Goal: Use online tool/utility: Utilize a website feature to perform a specific function

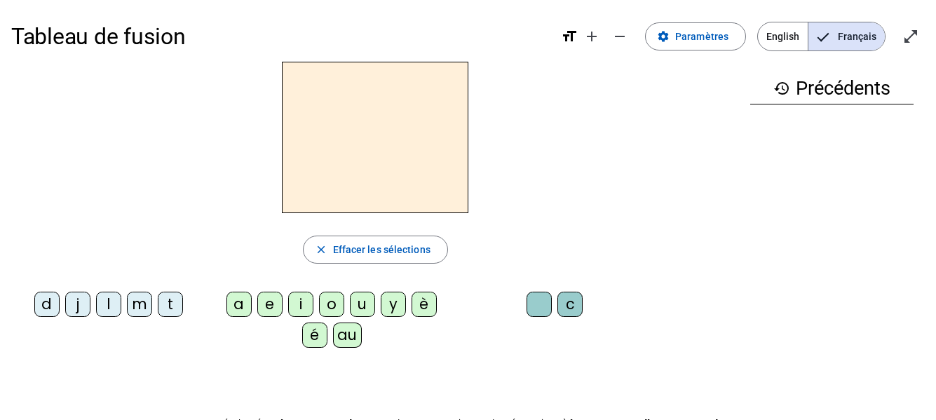
click at [171, 308] on div "t" at bounding box center [170, 304] width 25 height 25
click at [230, 304] on div "a" at bounding box center [238, 304] width 25 height 25
click at [575, 308] on div "c" at bounding box center [569, 304] width 25 height 25
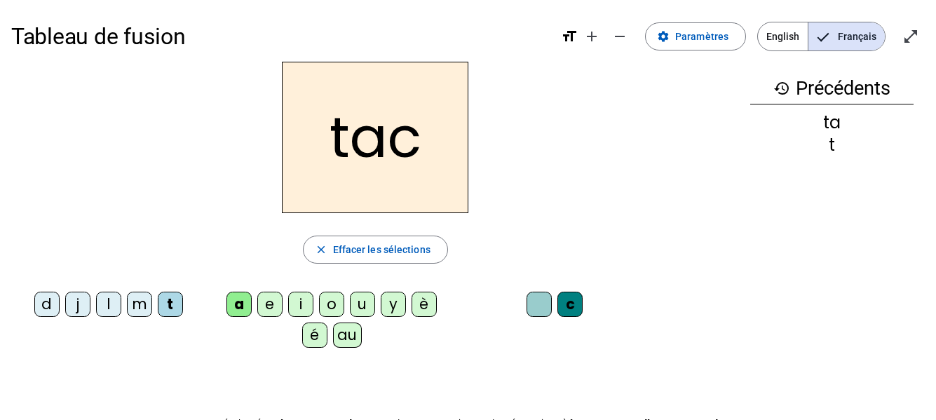
click at [538, 310] on div at bounding box center [539, 304] width 25 height 25
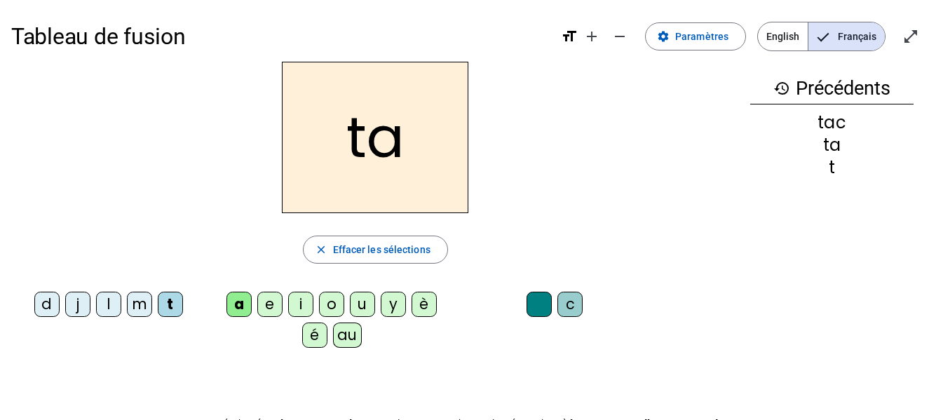
click at [266, 306] on div "e" at bounding box center [269, 304] width 25 height 25
click at [79, 304] on div "j" at bounding box center [77, 304] width 25 height 25
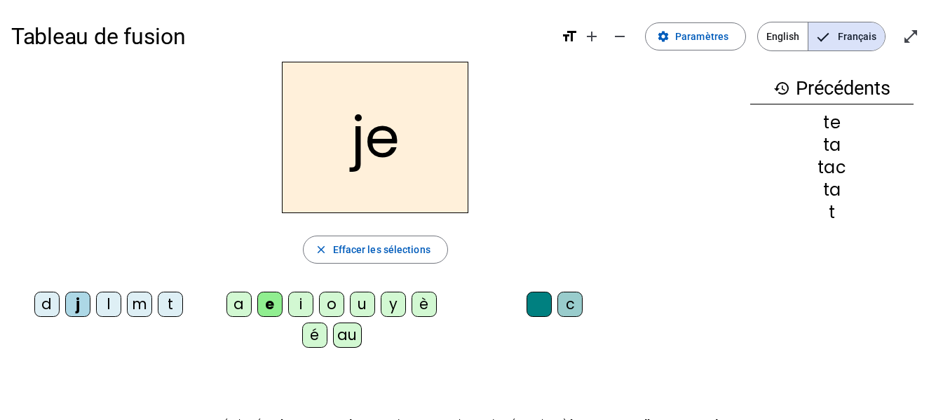
click at [172, 303] on div "t" at bounding box center [170, 304] width 25 height 25
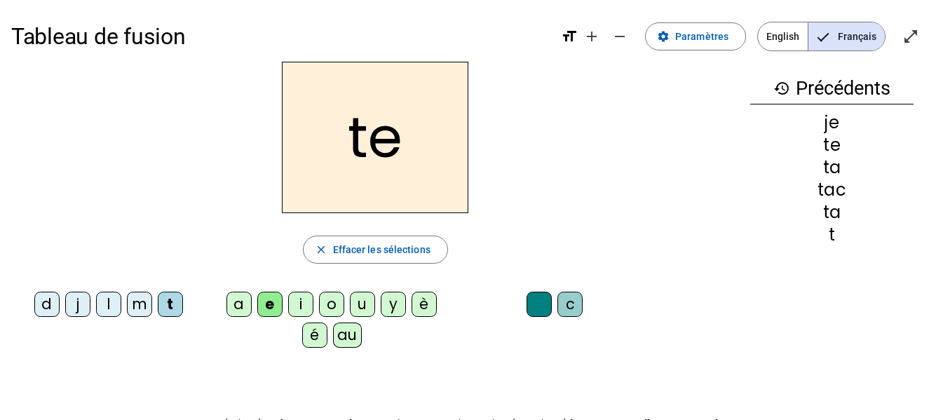
click at [74, 300] on div "j" at bounding box center [77, 304] width 25 height 25
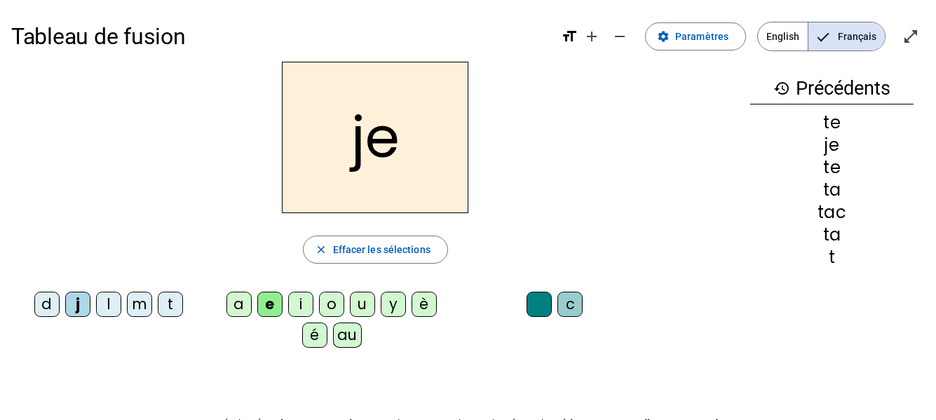
click at [45, 308] on div "d" at bounding box center [46, 304] width 25 height 25
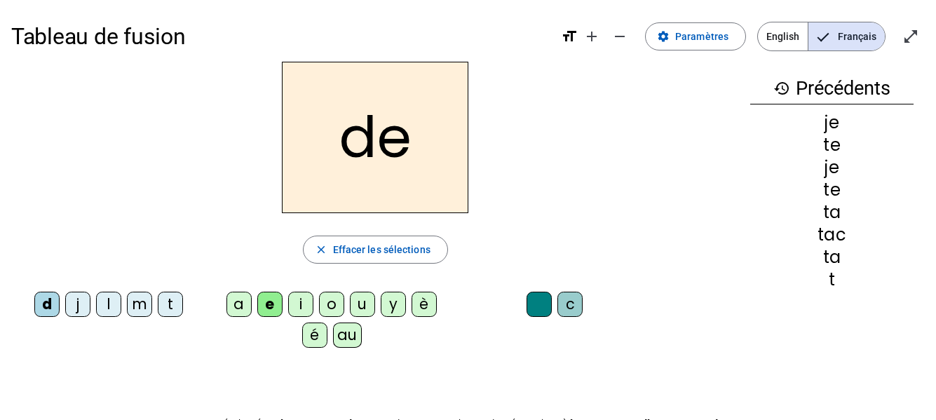
click at [74, 309] on div "j" at bounding box center [77, 304] width 25 height 25
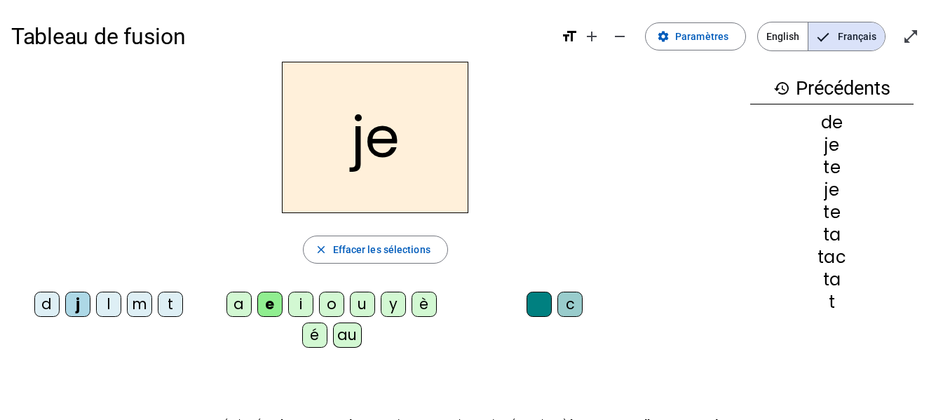
click at [106, 304] on div "l" at bounding box center [108, 304] width 25 height 25
click at [141, 306] on div "m" at bounding box center [139, 304] width 25 height 25
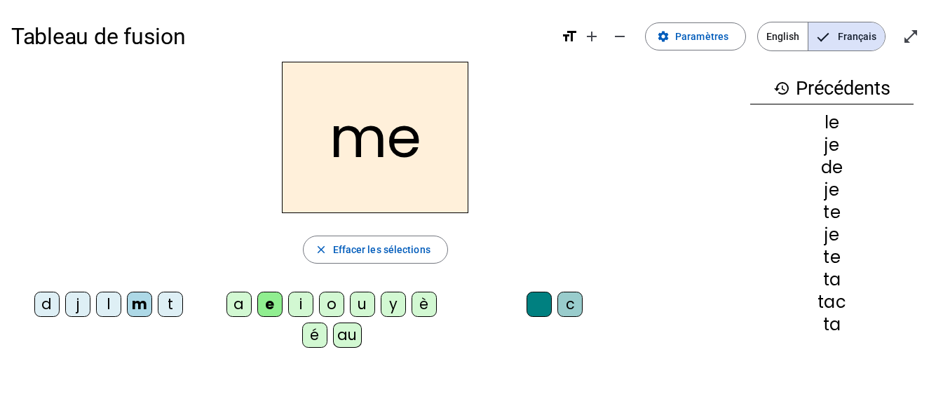
click at [172, 302] on div "t" at bounding box center [170, 304] width 25 height 25
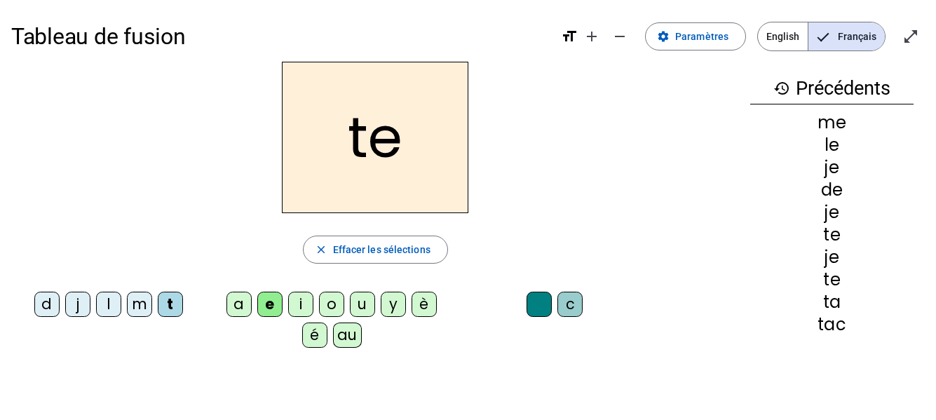
click at [236, 303] on div "a" at bounding box center [238, 304] width 25 height 25
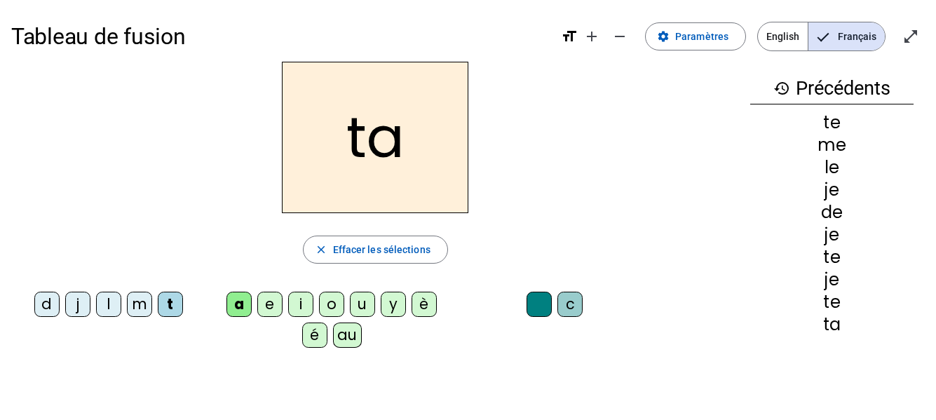
click at [142, 306] on div "m" at bounding box center [139, 304] width 25 height 25
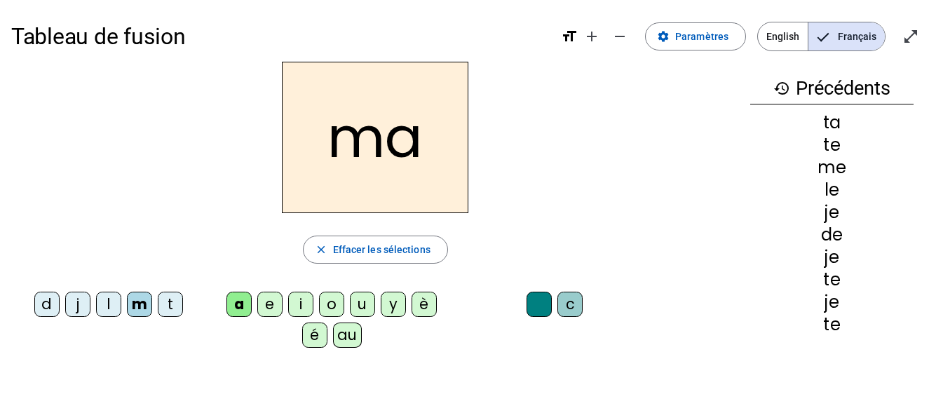
click at [109, 305] on div "l" at bounding box center [108, 304] width 25 height 25
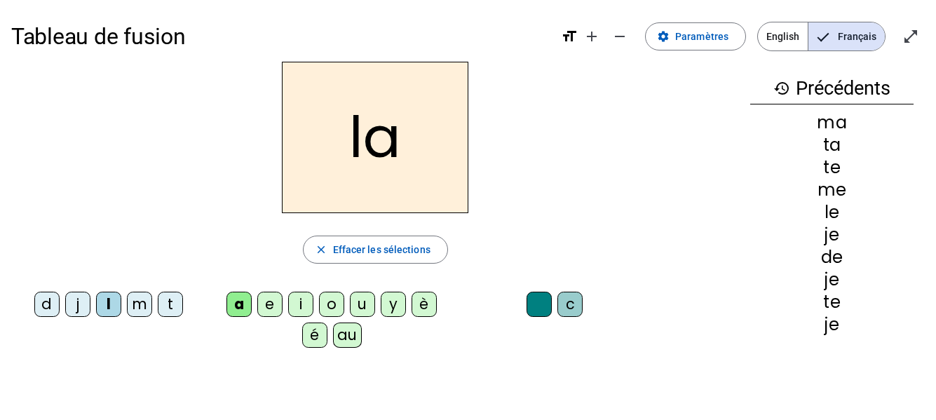
click at [315, 337] on div "é" at bounding box center [314, 334] width 25 height 25
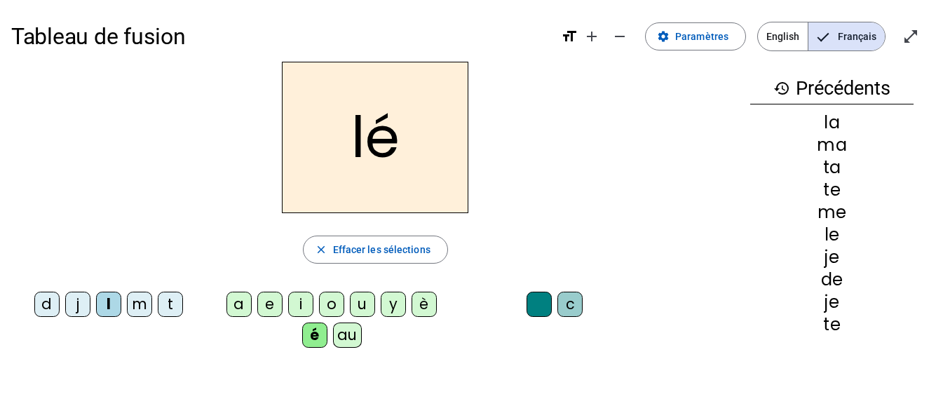
click at [135, 306] on div "m" at bounding box center [139, 304] width 25 height 25
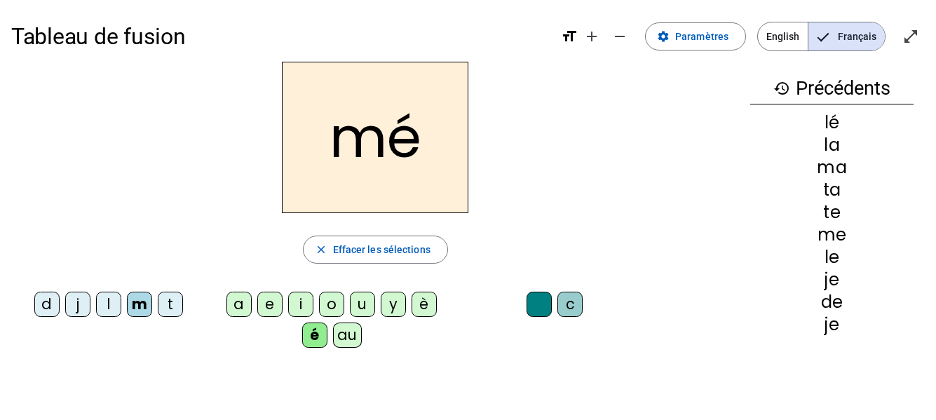
click at [40, 305] on div "d" at bounding box center [46, 304] width 25 height 25
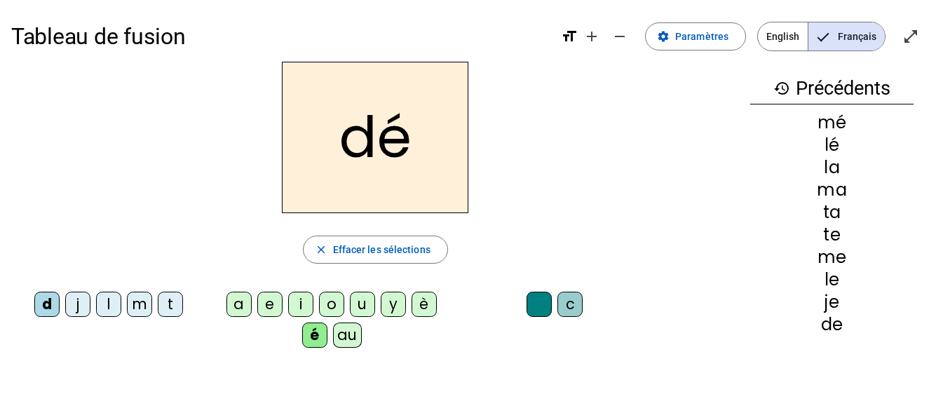
click at [428, 303] on div "è" at bounding box center [424, 304] width 25 height 25
click at [348, 337] on div "au" at bounding box center [347, 334] width 29 height 25
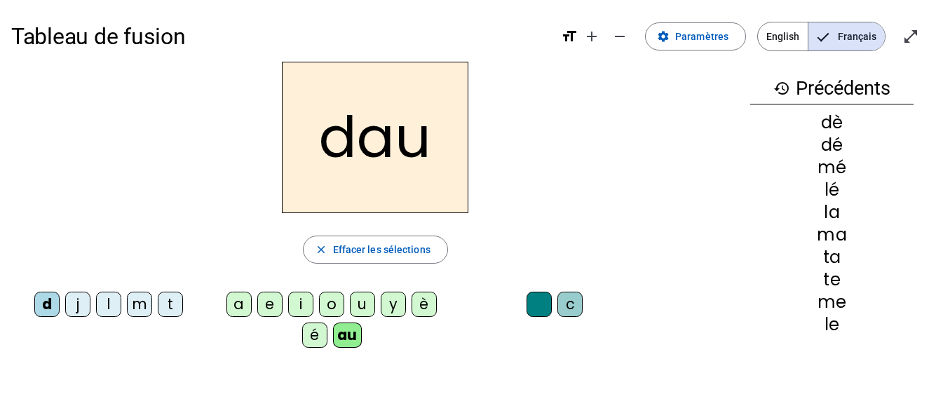
click at [168, 309] on div "t" at bounding box center [170, 304] width 25 height 25
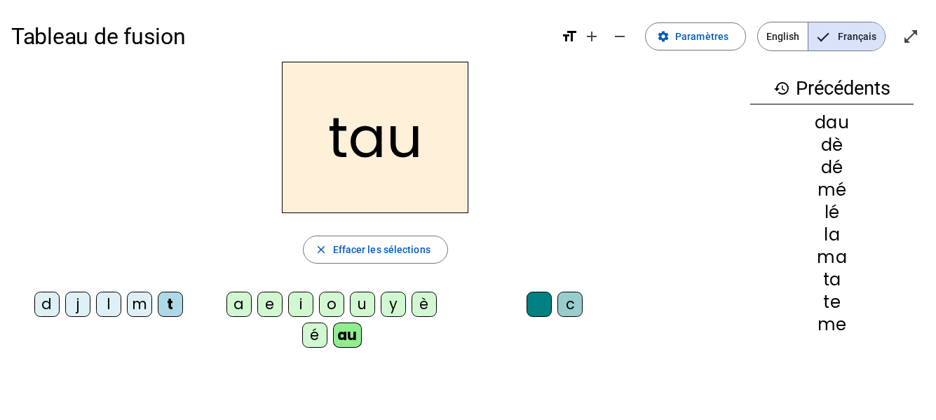
click at [130, 300] on div "m" at bounding box center [139, 304] width 25 height 25
